Goal: Find specific page/section: Find specific page/section

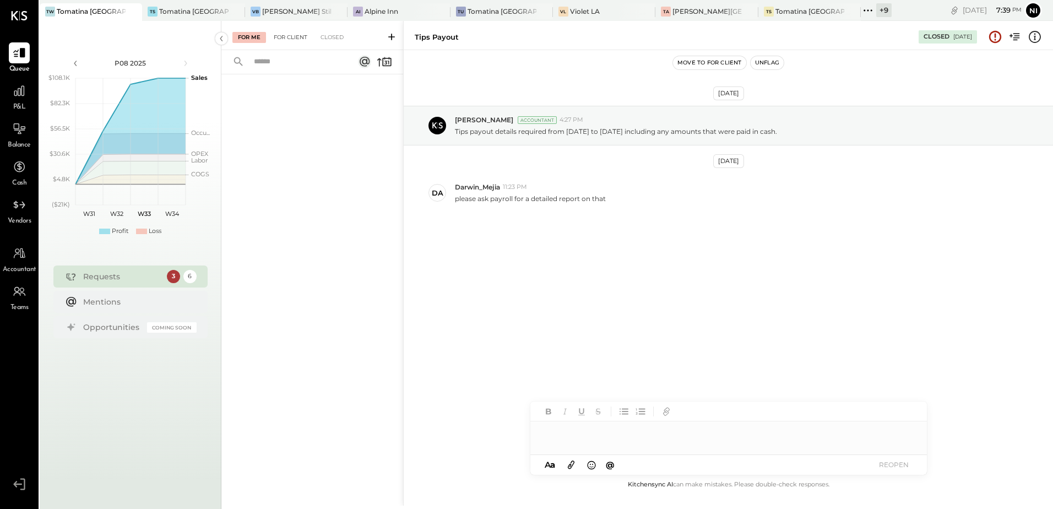
click at [284, 36] on div "For Client" at bounding box center [290, 37] width 45 height 11
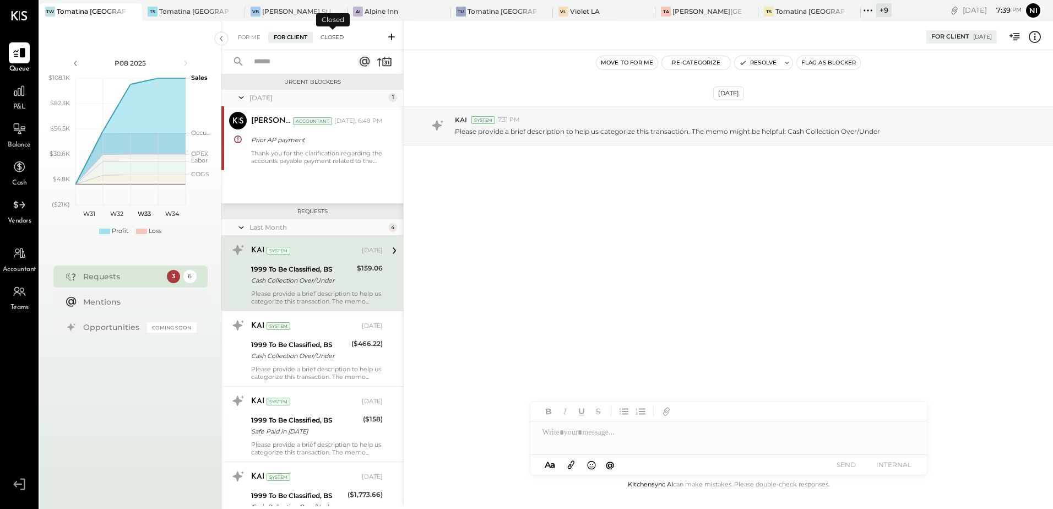
click at [342, 39] on div "Closed" at bounding box center [332, 37] width 34 height 11
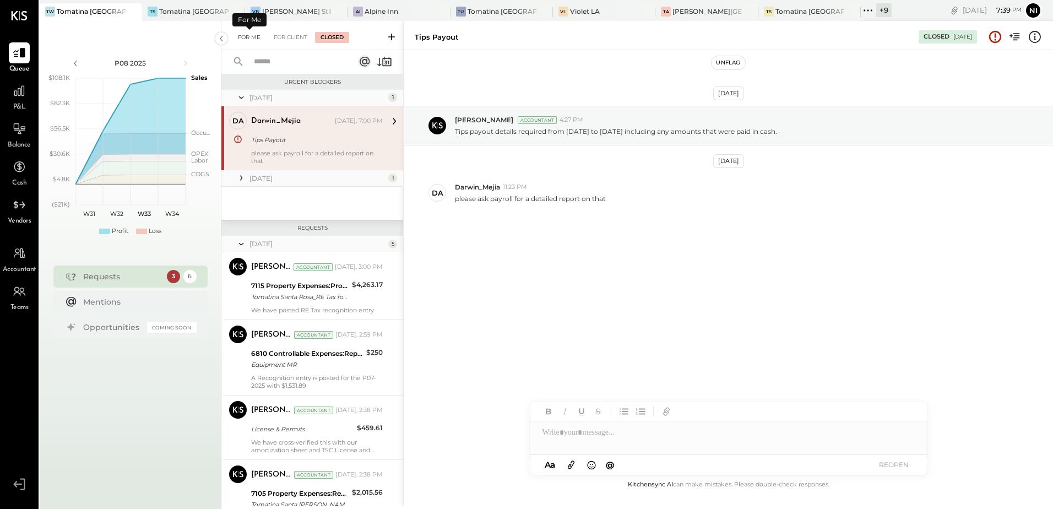
click at [245, 37] on div "For Me" at bounding box center [249, 37] width 34 height 11
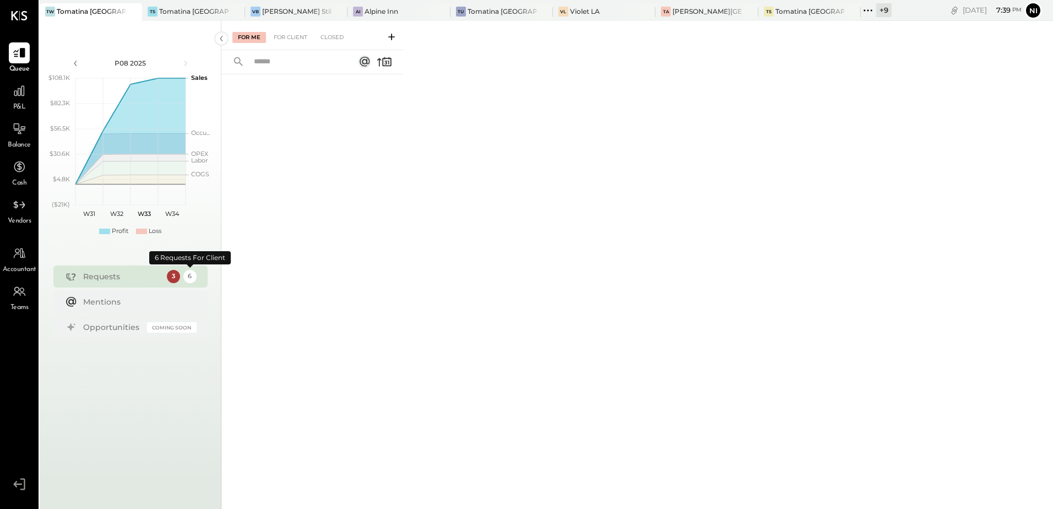
click at [192, 276] on div "6" at bounding box center [189, 276] width 13 height 13
